Goal: Obtain resource: Obtain resource

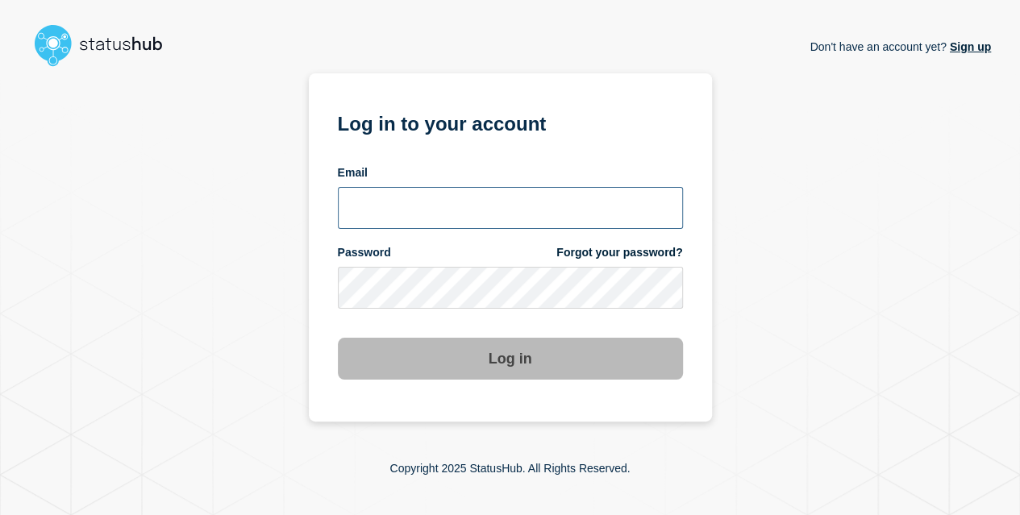
type input "[EMAIL_ADDRESS][DOMAIN_NAME]"
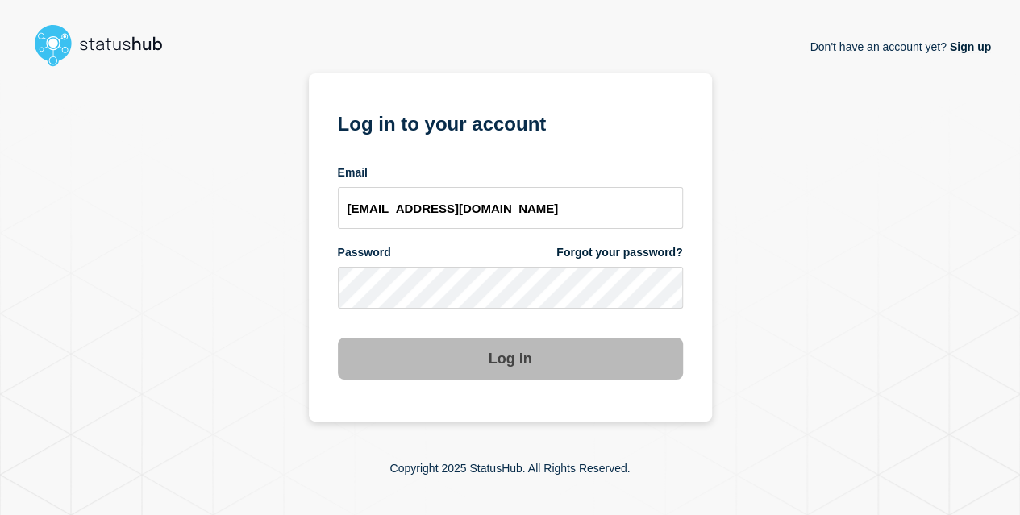
click at [529, 359] on button "Log in" at bounding box center [510, 359] width 345 height 42
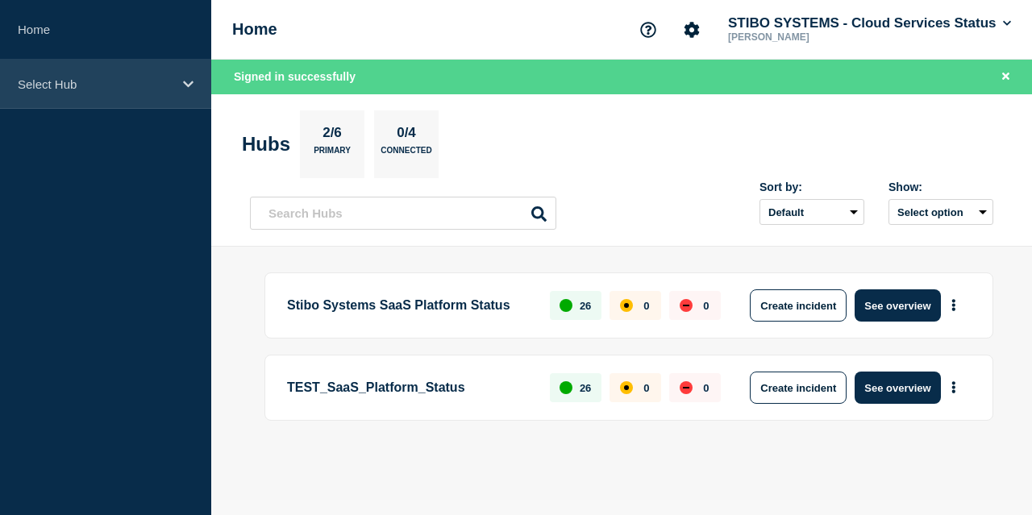
click at [131, 73] on div "Select Hub" at bounding box center [105, 84] width 211 height 49
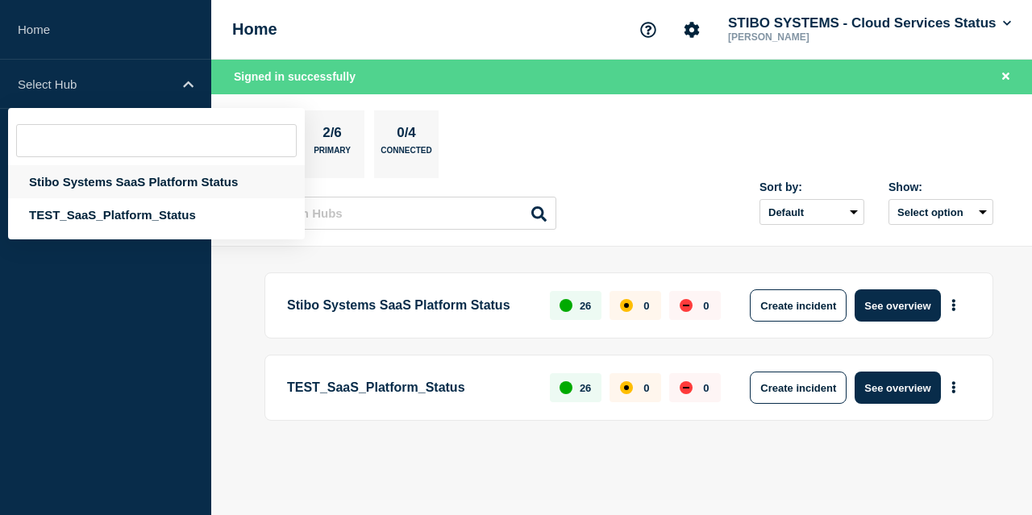
click at [157, 191] on div "Stibo Systems SaaS Platform Status" at bounding box center [156, 181] width 297 height 33
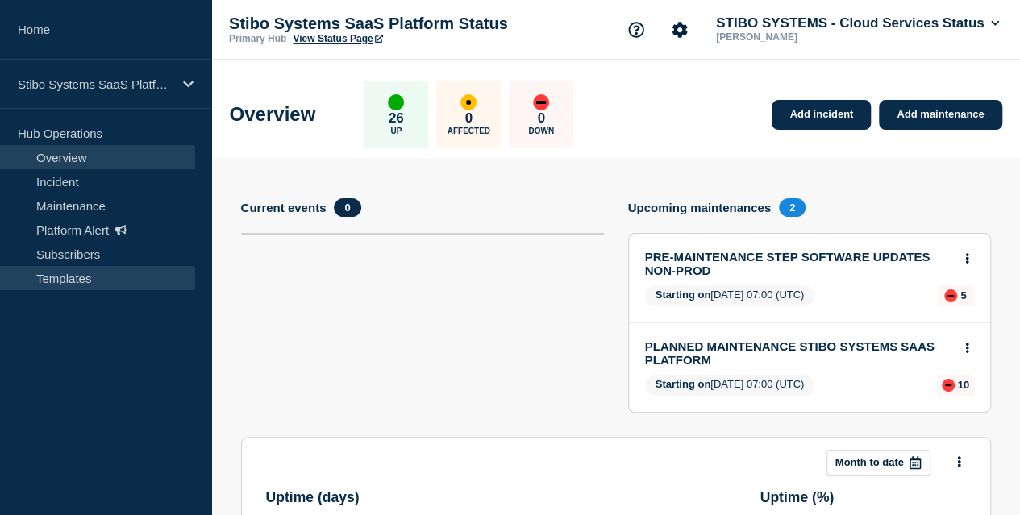
click at [94, 286] on link "Templates" at bounding box center [97, 278] width 195 height 24
click at [104, 283] on link "Templates" at bounding box center [97, 278] width 195 height 24
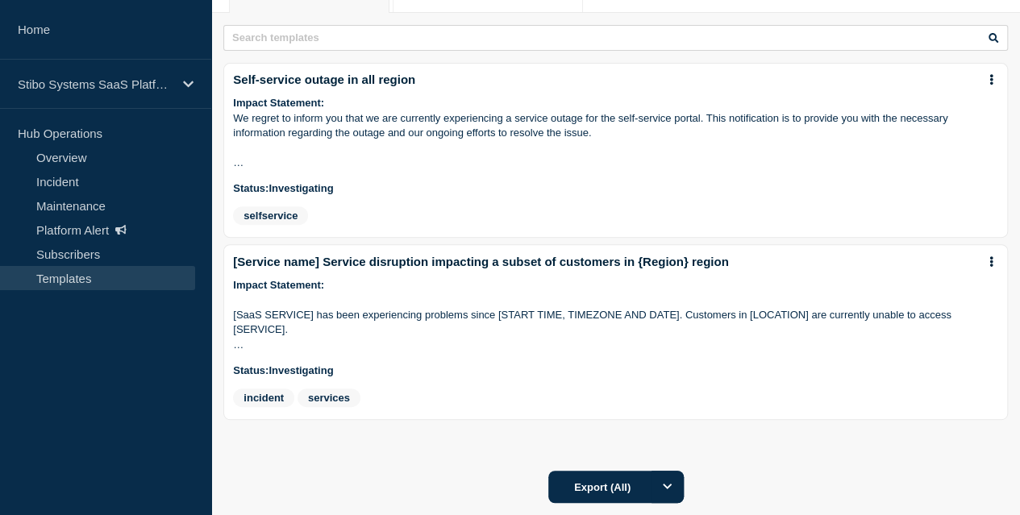
scroll to position [205, 0]
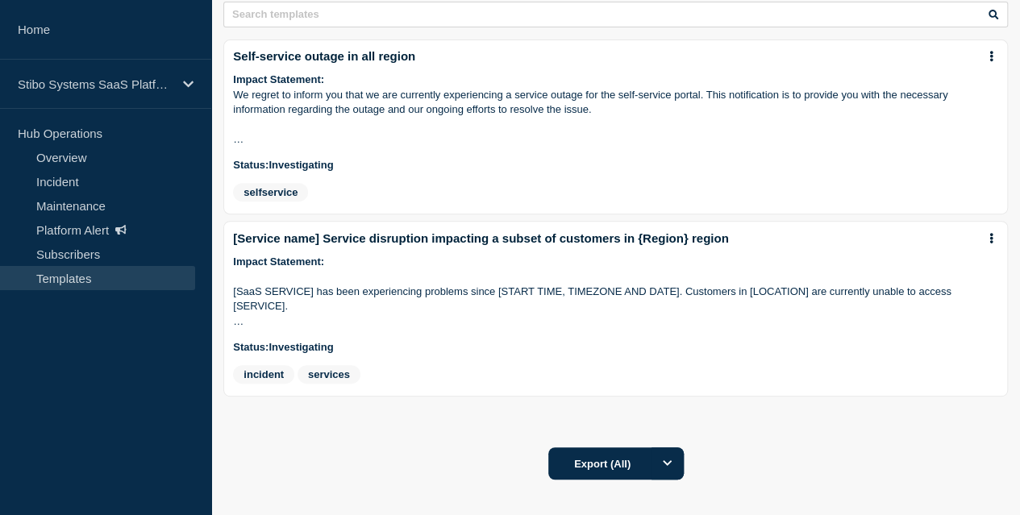
drag, startPoint x: 248, startPoint y: 177, endPoint x: 362, endPoint y: 207, distance: 117.7
click at [0, 0] on td "Self-service outage in all region" at bounding box center [0, 0] width 0 height 0
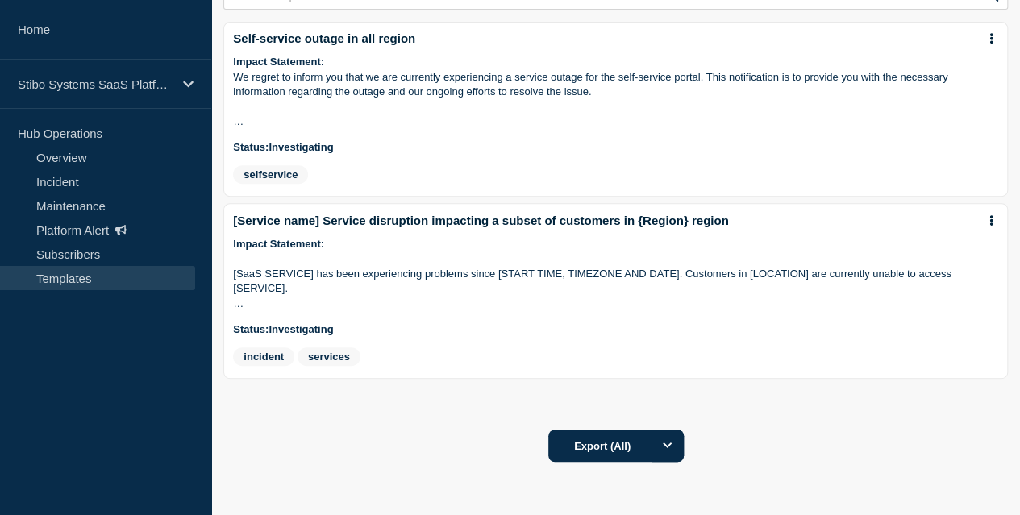
scroll to position [223, 0]
click at [0, 0] on td "Self-service outage in all region" at bounding box center [0, 0] width 0 height 0
